Goal: Information Seeking & Learning: Learn about a topic

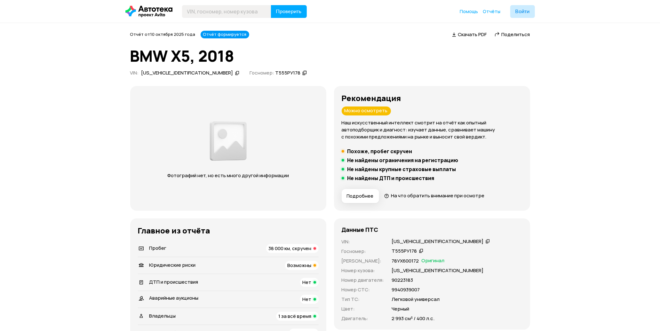
click at [278, 248] on span "38 000 км, скручен" at bounding box center [290, 248] width 43 height 7
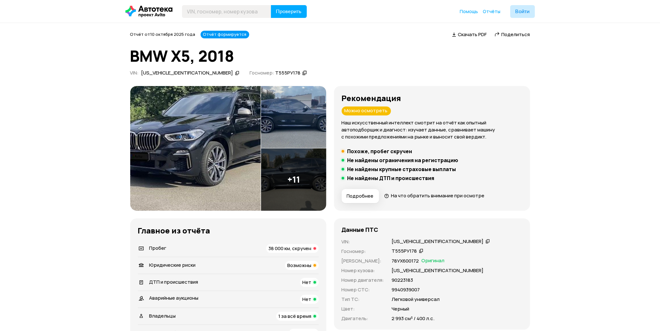
drag, startPoint x: 333, startPoint y: 247, endPoint x: 221, endPoint y: 149, distance: 149.5
click at [219, 151] on img at bounding box center [195, 148] width 131 height 125
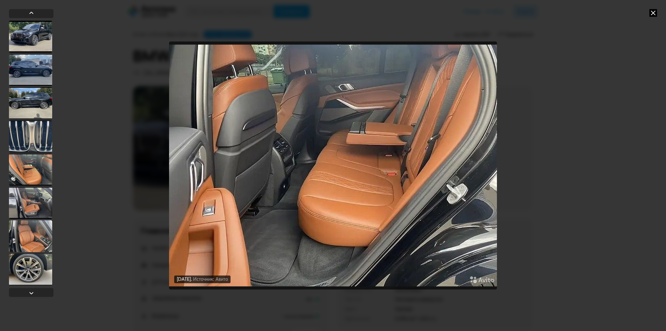
click at [656, 13] on icon at bounding box center [653, 13] width 8 height 8
